Goal: Information Seeking & Learning: Understand process/instructions

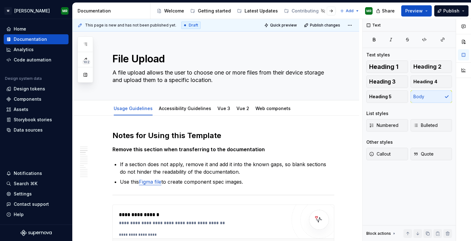
scroll to position [584, 0]
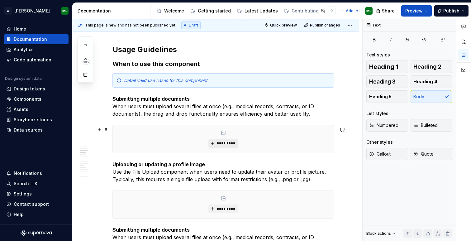
click at [223, 146] on span "*********" at bounding box center [225, 143] width 19 height 5
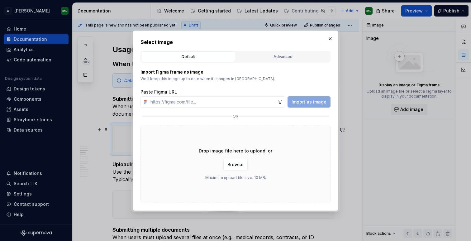
type textarea "*"
click at [190, 99] on input "text" at bounding box center [213, 101] width 130 height 11
type input "[URL][DOMAIN_NAME]"
click at [306, 103] on span "Import as image" at bounding box center [309, 102] width 35 height 6
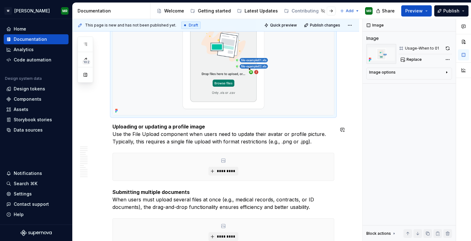
scroll to position [706, 0]
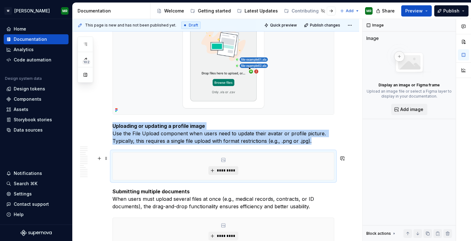
click at [212, 170] on button "*********" at bounding box center [224, 170] width 30 height 9
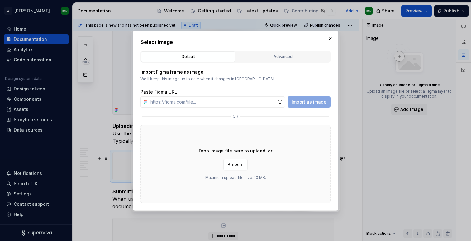
type textarea "*"
click at [233, 101] on input "text" at bounding box center [213, 101] width 130 height 11
type input "[URL][DOMAIN_NAME]"
click at [303, 103] on span "Import as image" at bounding box center [309, 102] width 35 height 6
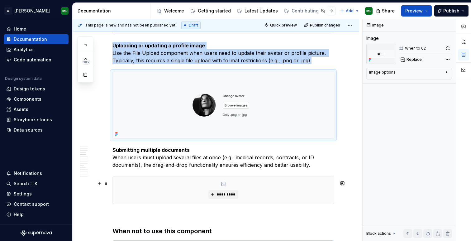
scroll to position [786, 0]
click at [424, 7] on button "Preview" at bounding box center [417, 10] width 31 height 11
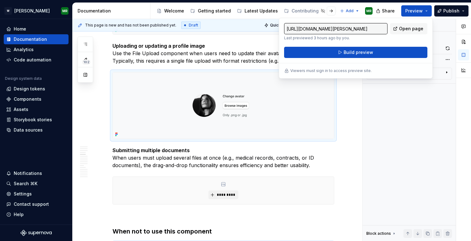
click at [465, 159] on div at bounding box center [463, 130] width 15 height 222
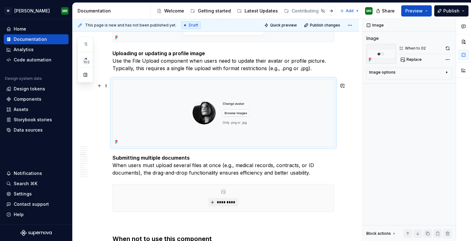
scroll to position [778, 0]
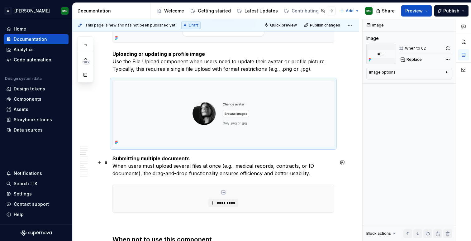
type textarea "*"
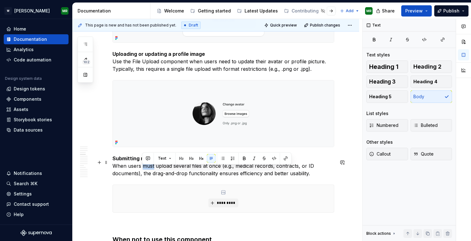
drag, startPoint x: 153, startPoint y: 170, endPoint x: 143, endPoint y: 171, distance: 10.1
click at [143, 171] on p "Submitting multiple documents When users must upload several files at once (e.g…" at bounding box center [224, 166] width 222 height 22
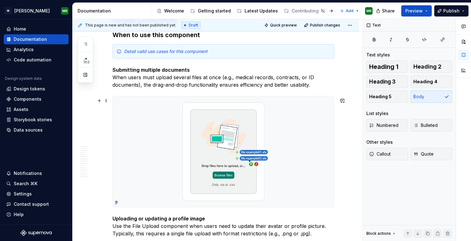
scroll to position [582, 0]
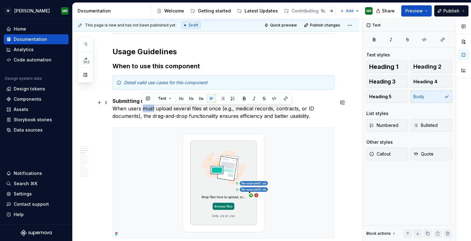
drag, startPoint x: 153, startPoint y: 109, endPoint x: 143, endPoint y: 109, distance: 10.0
click at [143, 109] on p "Submitting multiple documents When users must upload several files at once (e.g…" at bounding box center [224, 108] width 222 height 22
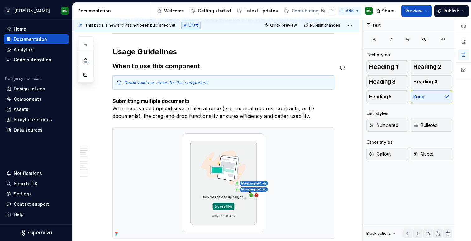
type textarea "*"
